Goal: Task Accomplishment & Management: Manage account settings

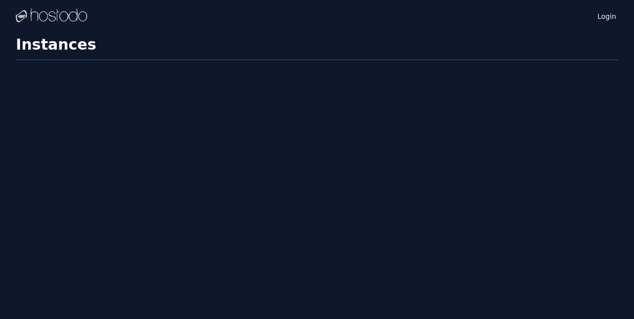
click at [394, 119] on div "Login Instances SSH Keys Billing Helpdesk Sign out Settings Instances" at bounding box center [317, 159] width 634 height 319
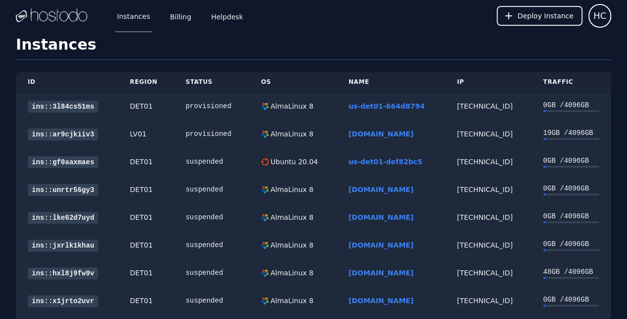
click at [274, 137] on div "AlmaLinux 8" at bounding box center [291, 134] width 45 height 10
click at [504, 132] on div "[TECHNICAL_ID]" at bounding box center [488, 134] width 62 height 10
click at [570, 135] on div "19 GB / 4096 GB" at bounding box center [571, 133] width 56 height 10
click at [543, 133] on div "19 GB / 4096 GB" at bounding box center [571, 133] width 56 height 10
click at [381, 135] on link "[DOMAIN_NAME]" at bounding box center [380, 134] width 65 height 8
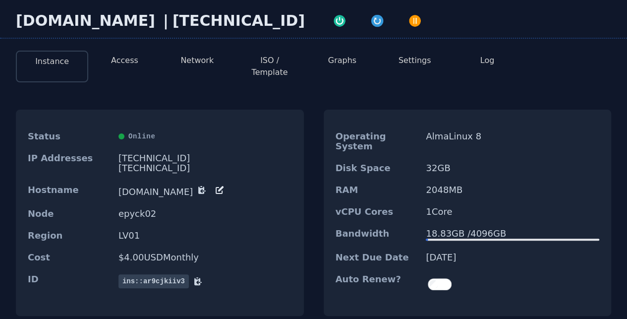
scroll to position [15, 0]
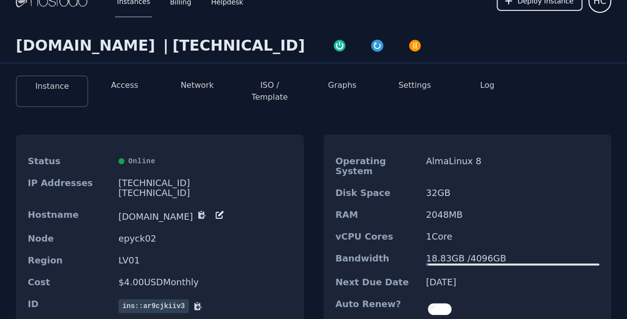
click at [262, 80] on button "ISO / Template" at bounding box center [269, 91] width 57 height 24
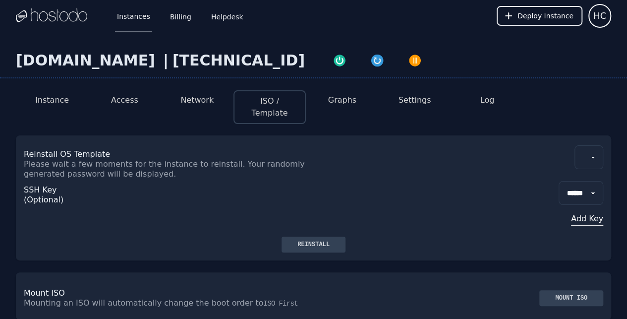
click at [196, 97] on button "Network" at bounding box center [196, 100] width 33 height 12
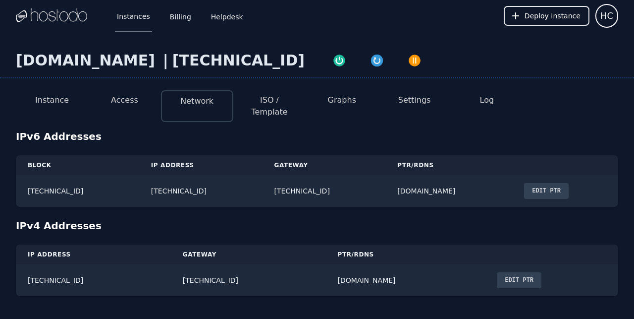
click at [421, 103] on button "Settings" at bounding box center [414, 100] width 33 height 12
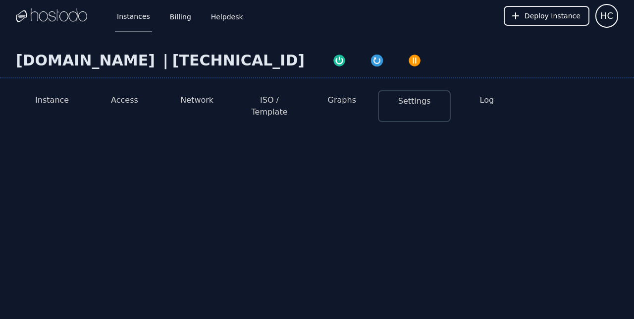
select select "***"
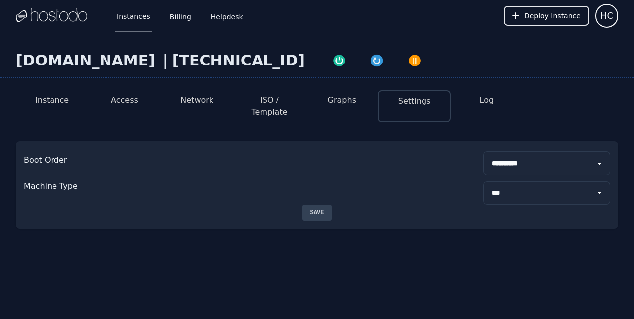
click at [176, 14] on link "Billing" at bounding box center [180, 16] width 25 height 33
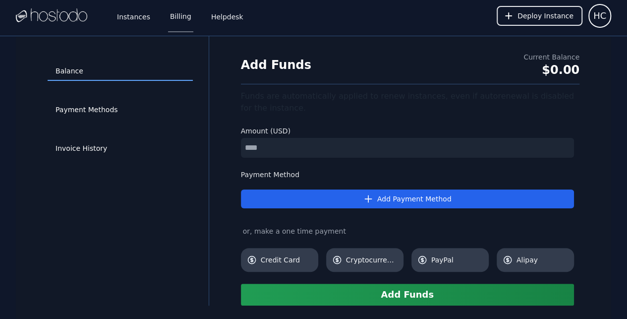
click at [223, 18] on link "Helpdesk" at bounding box center [227, 16] width 36 height 33
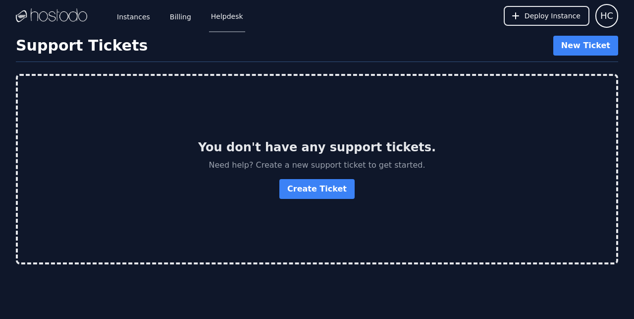
click at [126, 11] on link "Instances" at bounding box center [133, 16] width 37 height 33
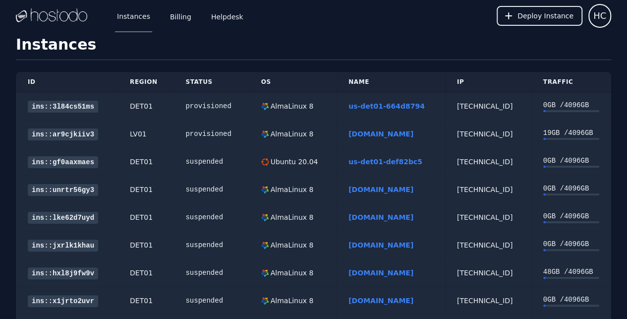
click at [376, 134] on link "[DOMAIN_NAME]" at bounding box center [380, 134] width 65 height 8
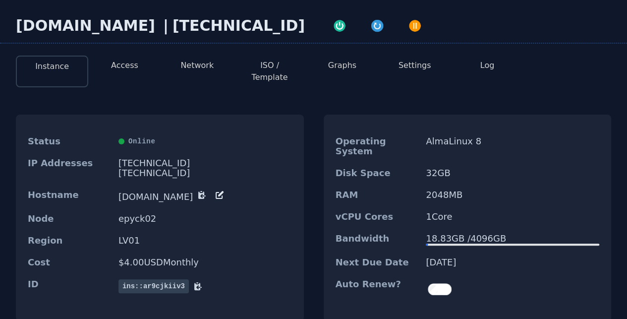
scroll to position [15, 0]
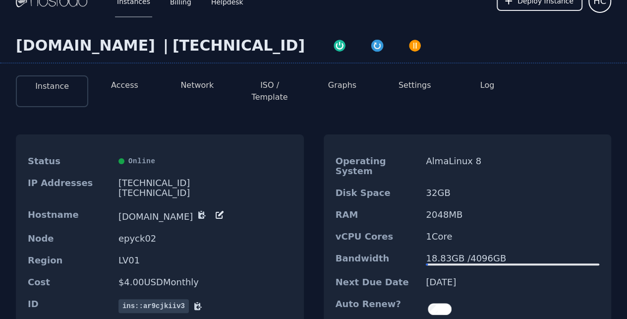
click at [122, 85] on button "Access" at bounding box center [124, 85] width 27 height 12
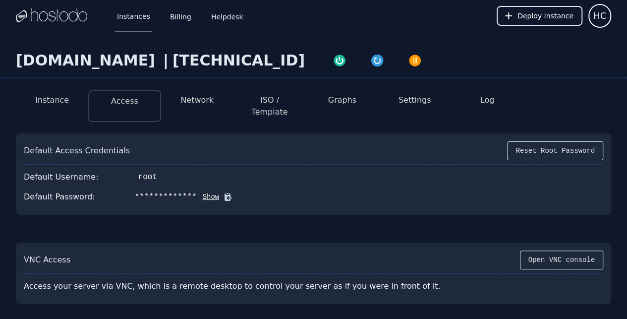
click at [211, 108] on li "Network" at bounding box center [197, 106] width 72 height 32
click at [209, 105] on button "Network" at bounding box center [196, 100] width 33 height 12
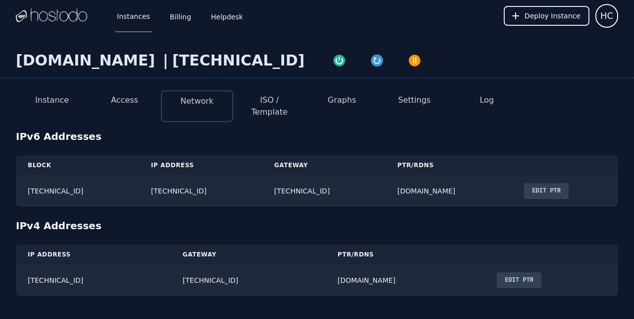
click at [275, 95] on button "ISO / Template" at bounding box center [269, 106] width 57 height 24
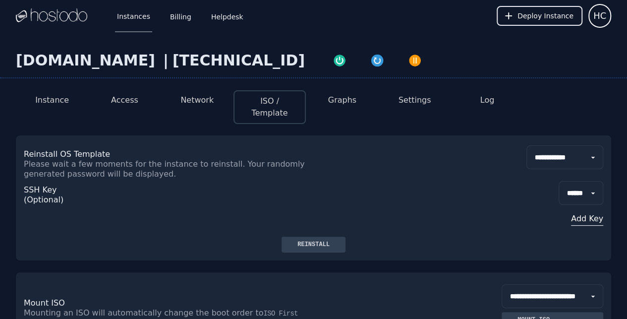
click at [345, 93] on li "Graphs" at bounding box center [342, 107] width 72 height 34
click at [409, 101] on button "Settings" at bounding box center [414, 100] width 33 height 12
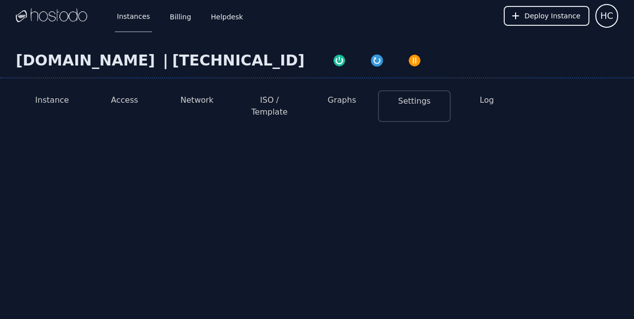
click at [410, 99] on button "Settings" at bounding box center [414, 101] width 33 height 12
select select "***"
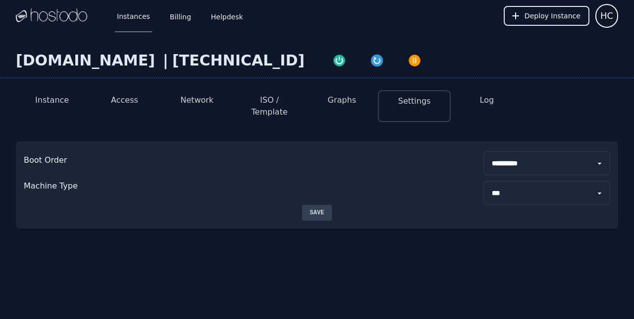
click at [410, 99] on button "Settings" at bounding box center [414, 101] width 33 height 12
click at [58, 104] on button "Instance" at bounding box center [52, 100] width 34 height 12
